Goal: Book appointment/travel/reservation

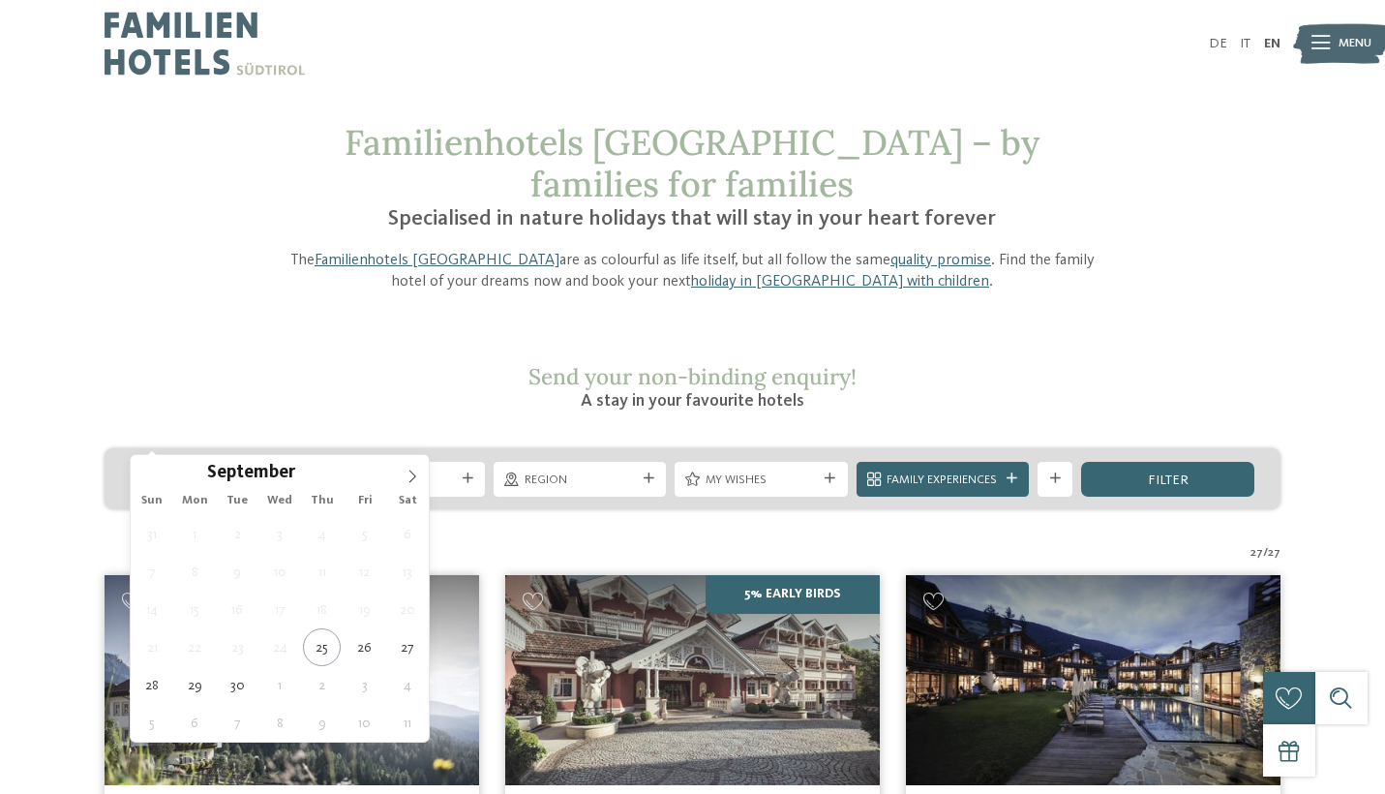
click at [281, 473] on icon at bounding box center [286, 478] width 11 height 11
click at [417, 471] on icon at bounding box center [413, 477] width 14 height 14
type input "****"
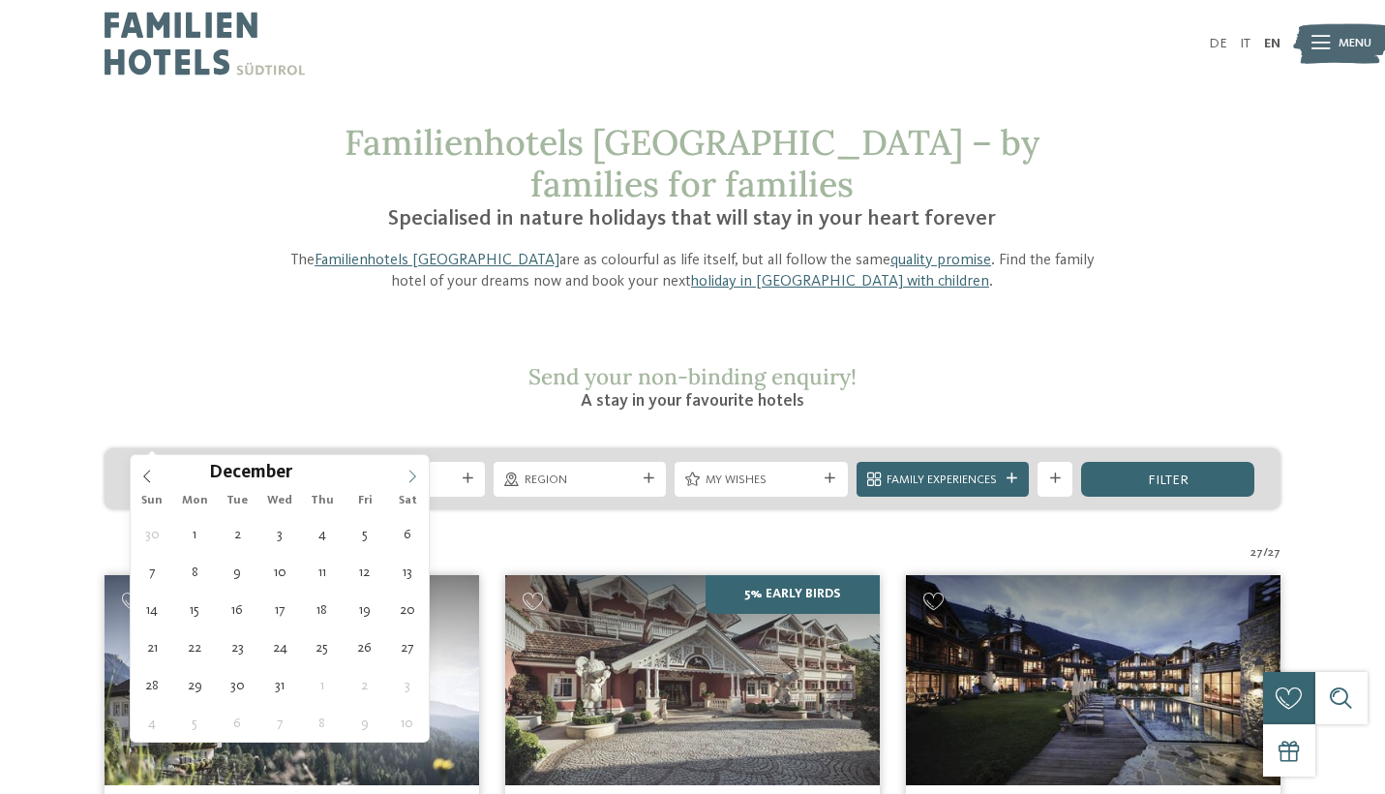
click at [417, 471] on icon at bounding box center [413, 477] width 14 height 14
type div "14.02.2026"
type input "****"
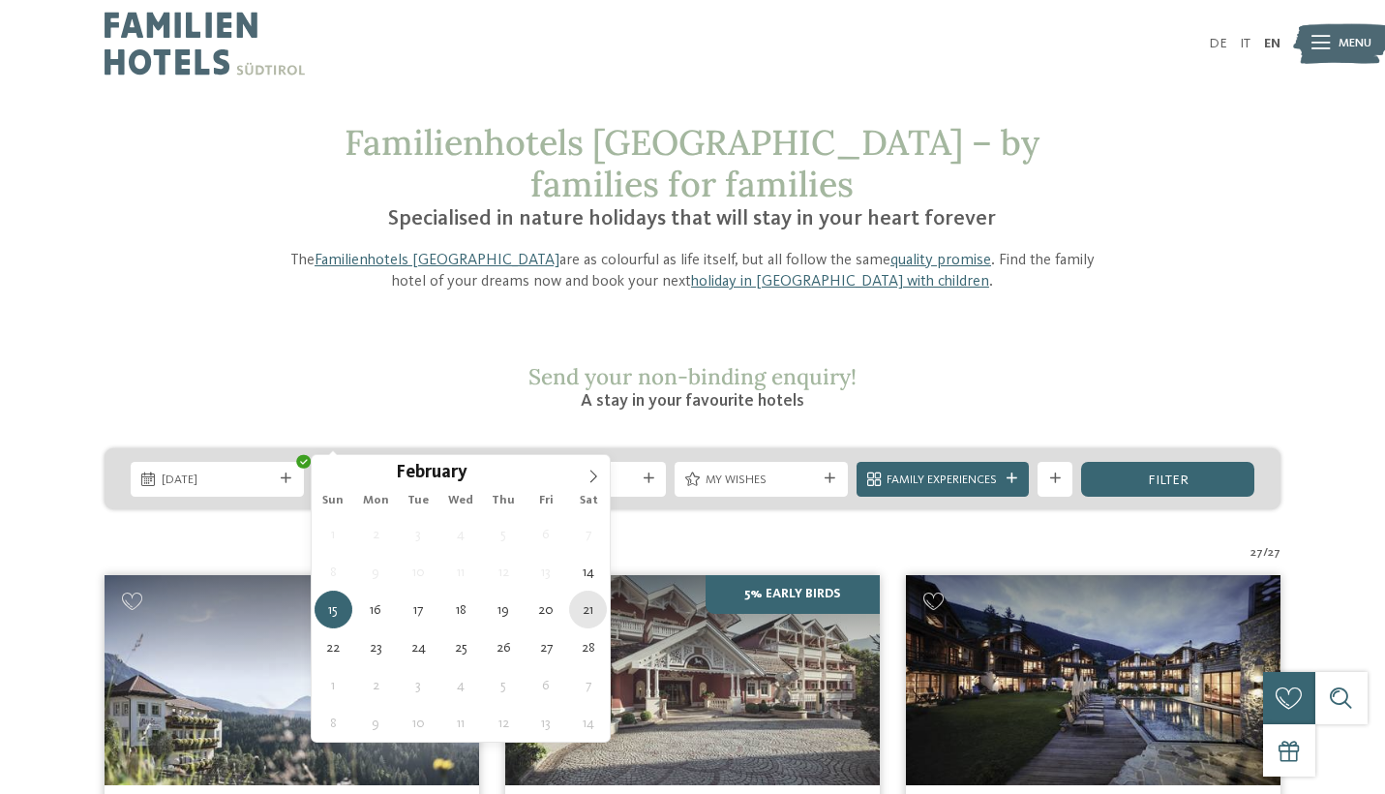
type div "21.02.2026"
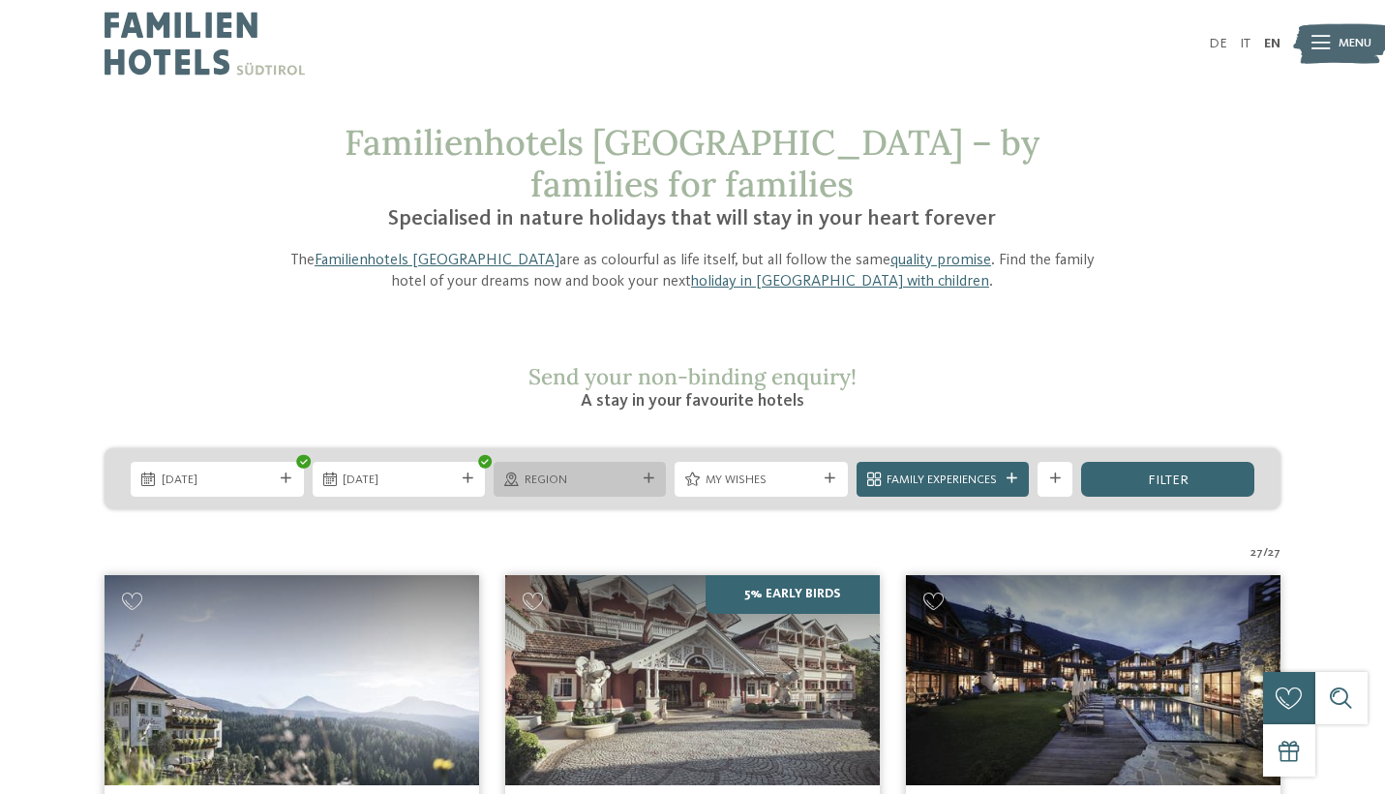
click at [644, 473] on icon at bounding box center [649, 478] width 11 height 11
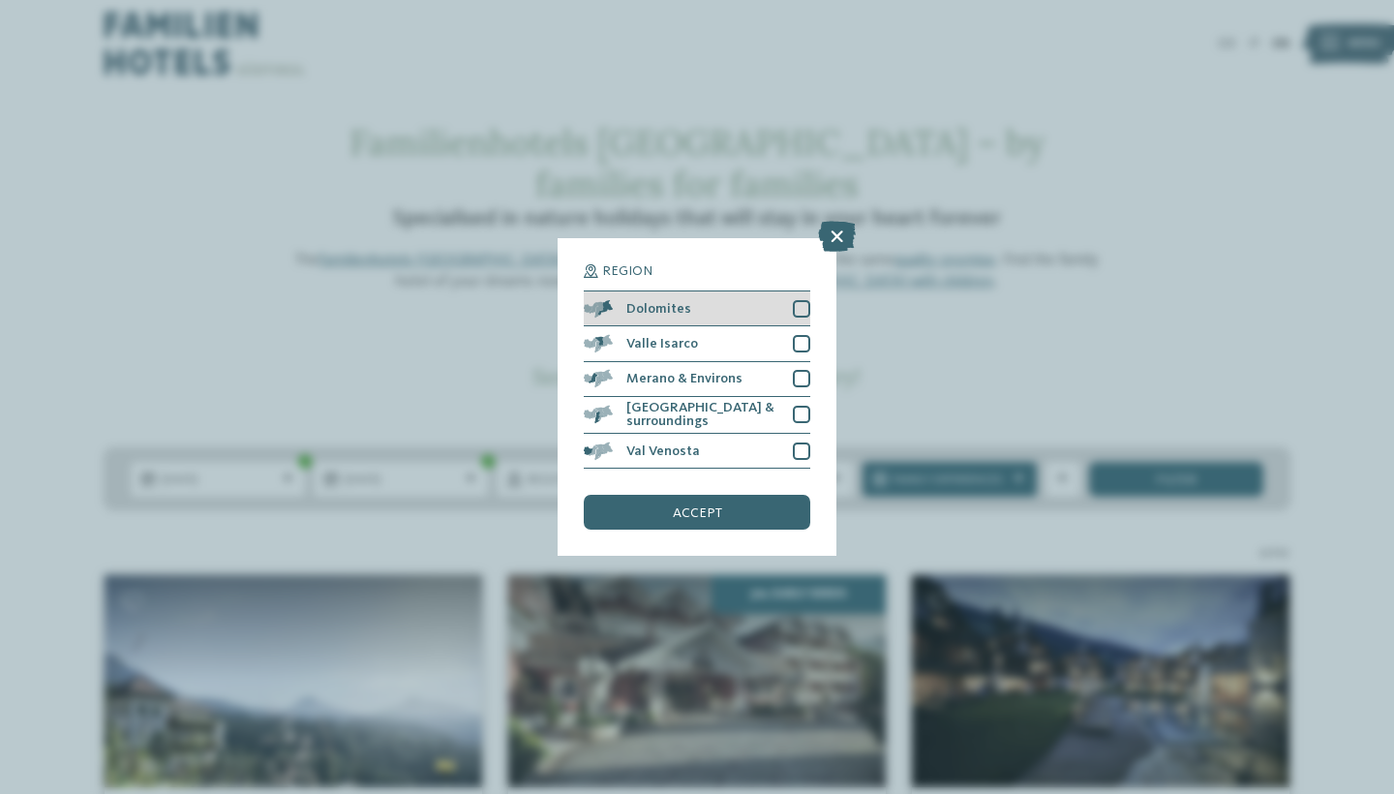
click at [803, 300] on div at bounding box center [801, 308] width 17 height 17
click at [699, 506] on span "accept" at bounding box center [697, 513] width 49 height 14
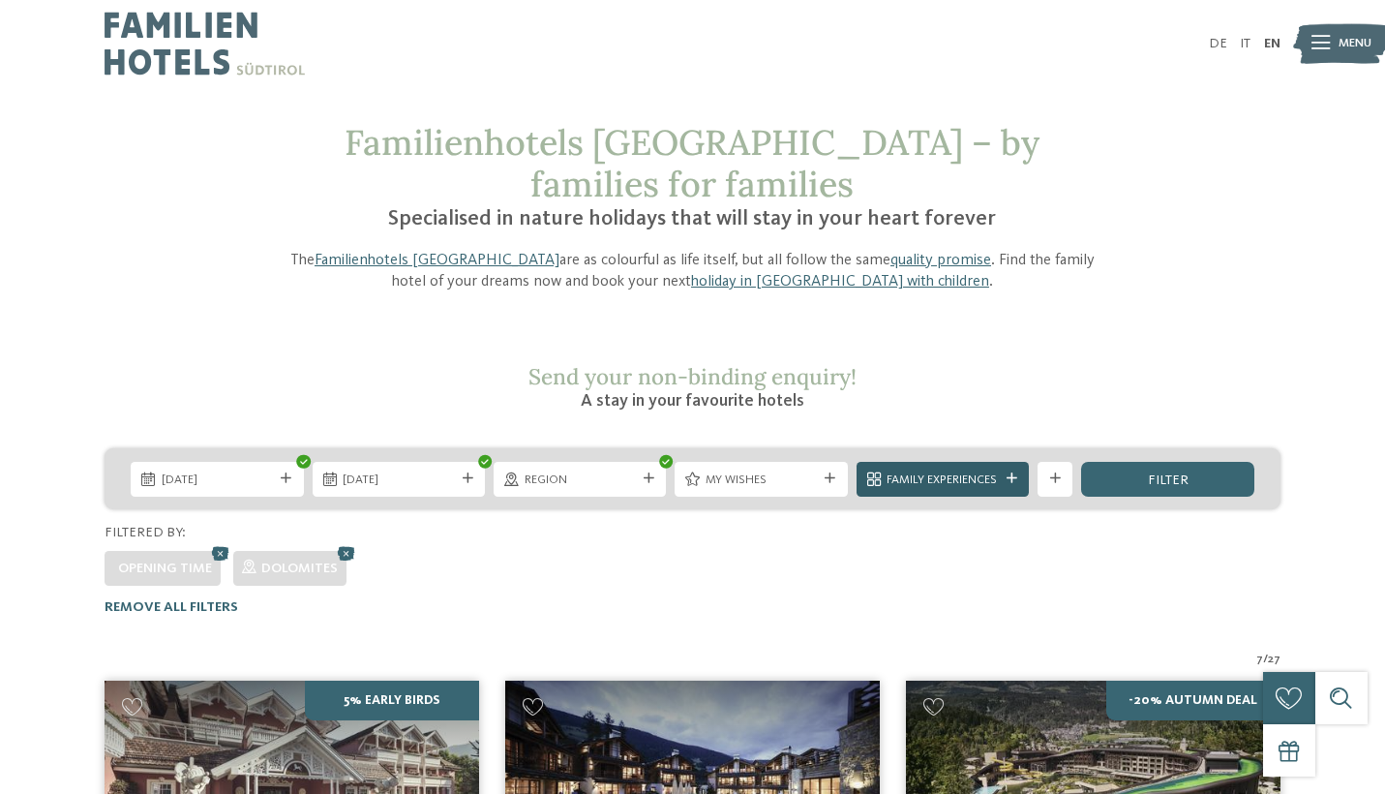
click at [1009, 473] on icon at bounding box center [1012, 478] width 11 height 11
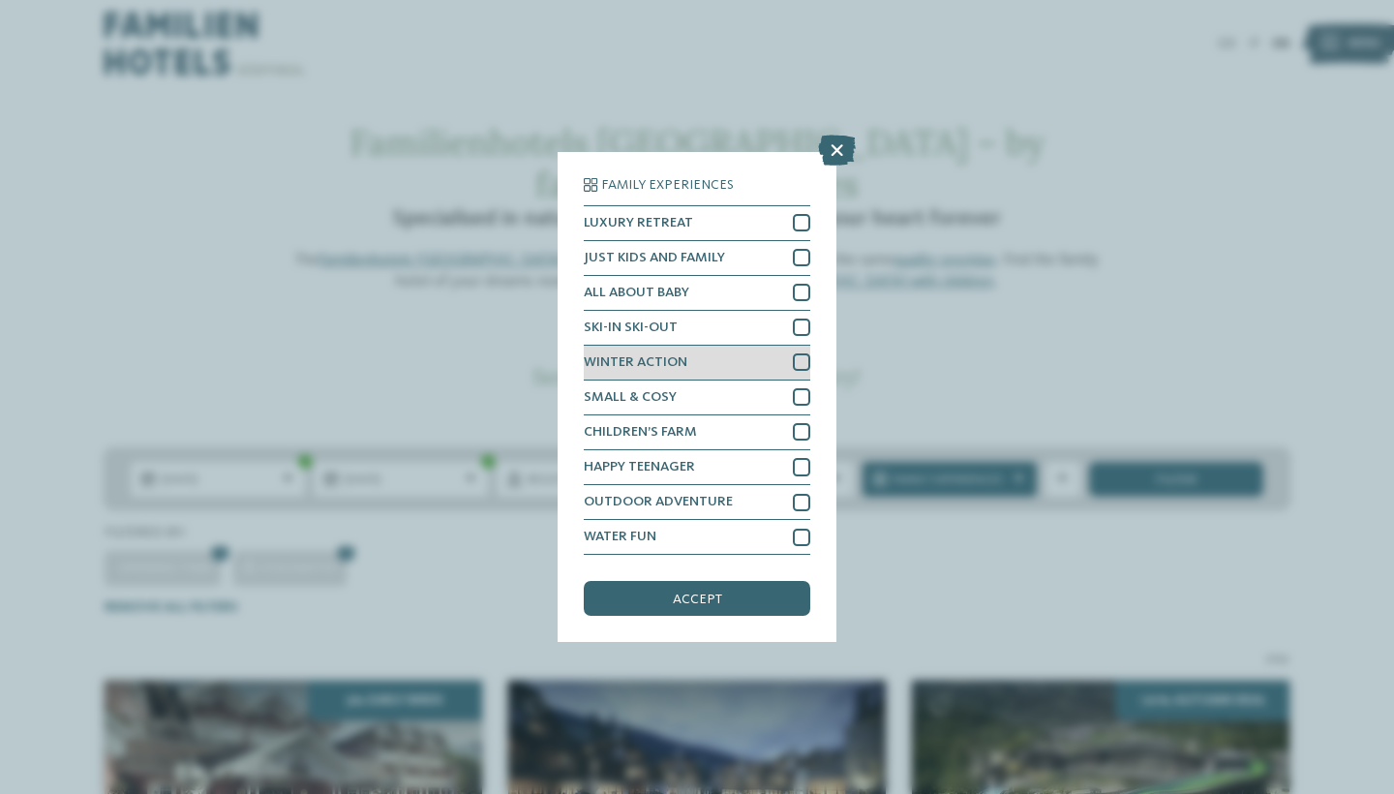
click at [800, 353] on div at bounding box center [801, 361] width 17 height 17
click at [703, 592] on span "accept" at bounding box center [697, 599] width 49 height 14
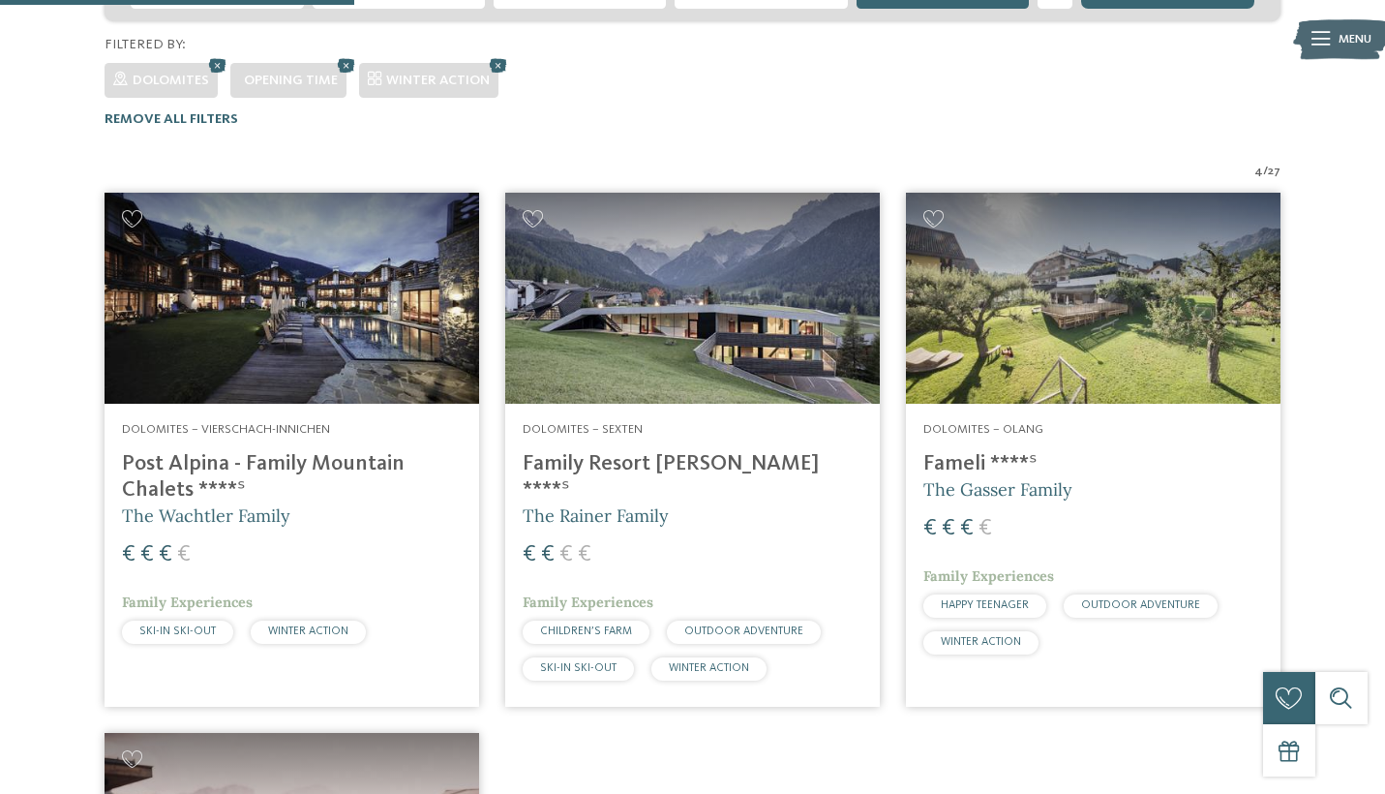
scroll to position [485, 0]
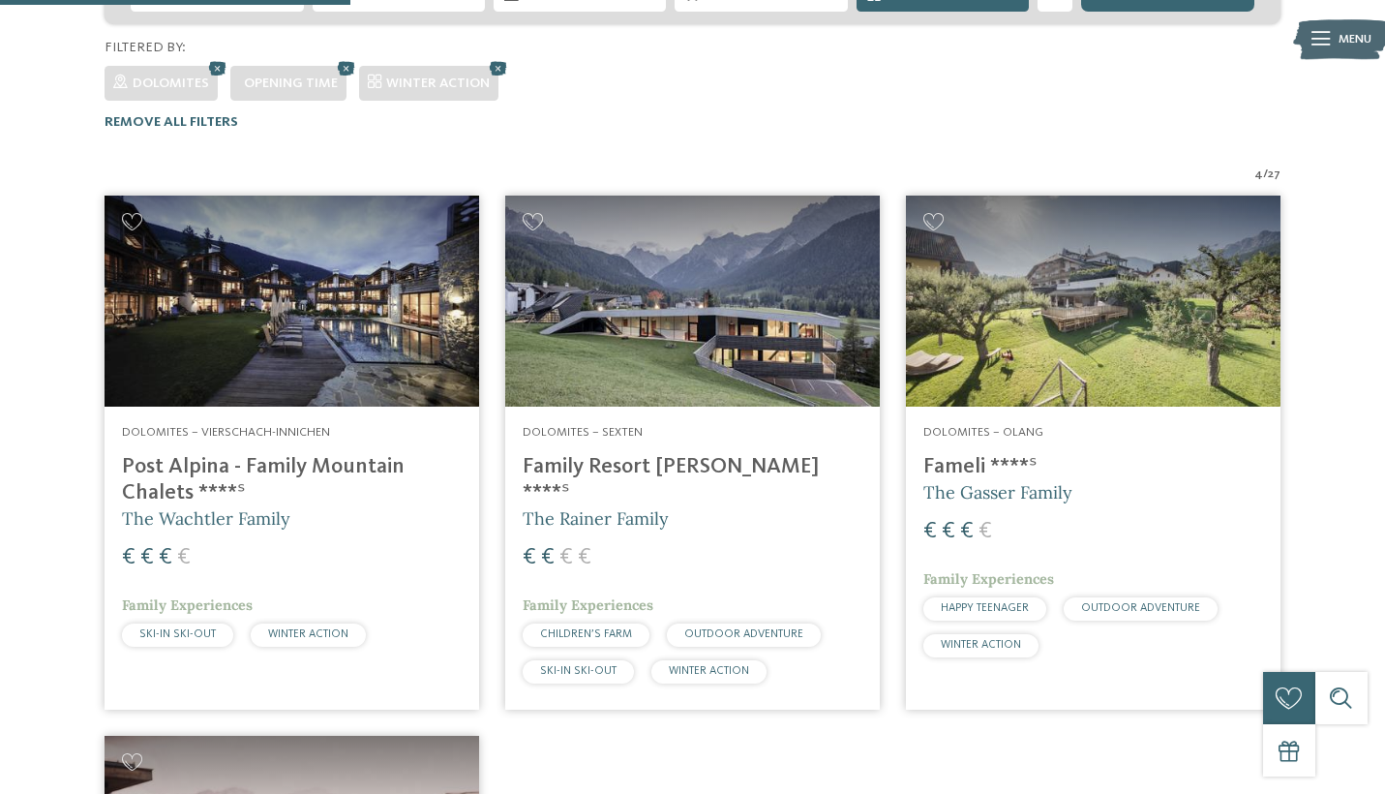
click at [589, 454] on h4 "Family Resort [PERSON_NAME] ****ˢ" at bounding box center [693, 480] width 340 height 52
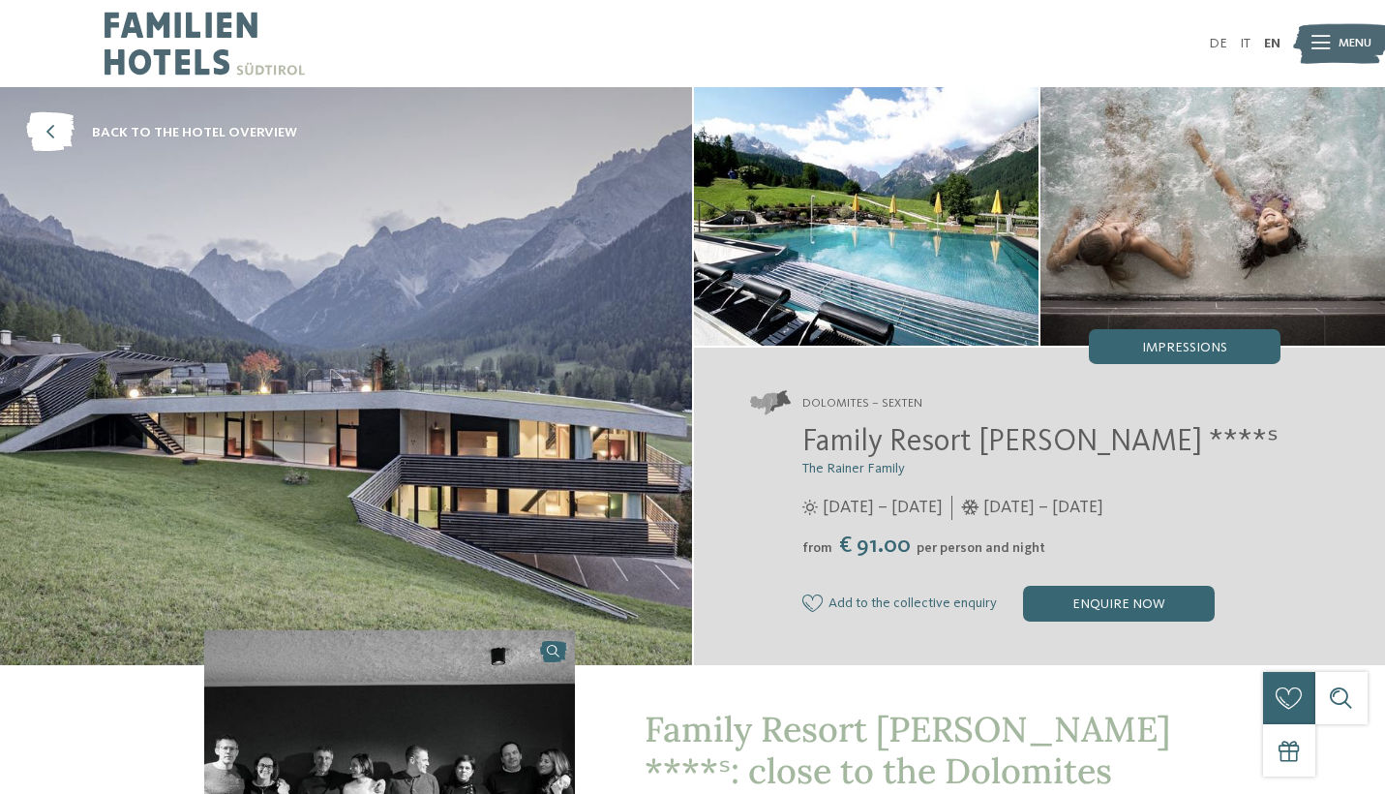
click at [922, 313] on img at bounding box center [866, 216] width 345 height 258
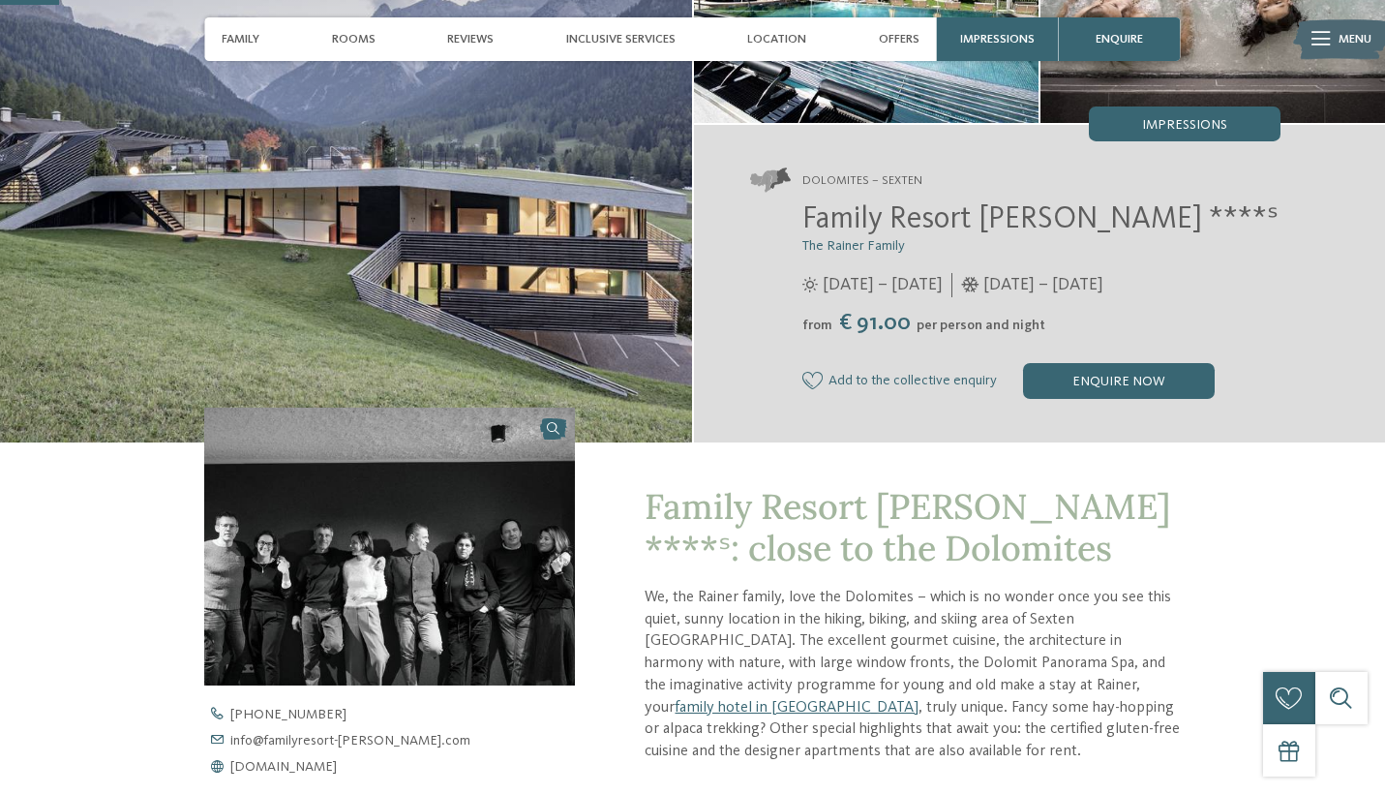
scroll to position [242, 0]
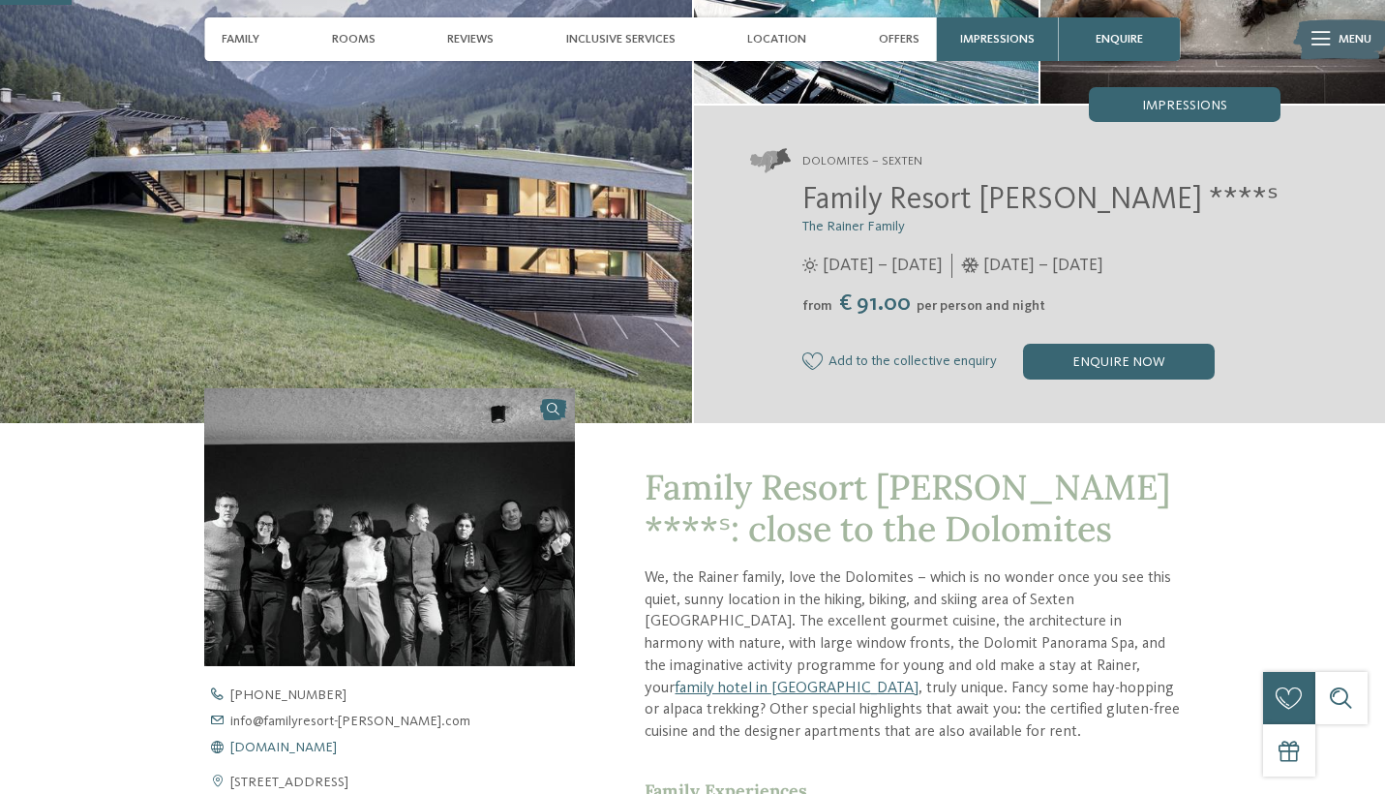
click at [337, 741] on span "[DOMAIN_NAME]" at bounding box center [283, 748] width 106 height 14
